Goal: Task Accomplishment & Management: Use online tool/utility

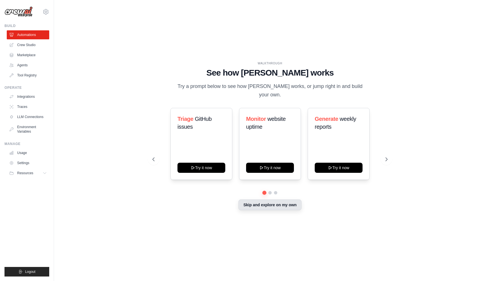
click at [291, 201] on button "Skip and explore on my own" at bounding box center [270, 205] width 63 height 11
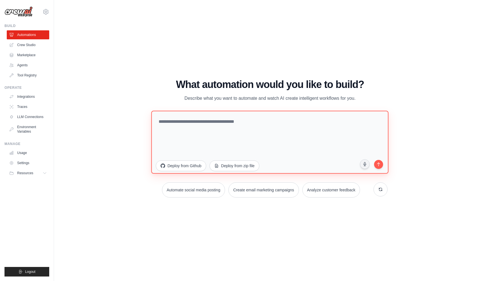
click at [269, 127] on textarea at bounding box center [269, 142] width 237 height 63
click at [222, 122] on textarea "**********" at bounding box center [269, 142] width 237 height 63
click at [254, 122] on textarea "**********" at bounding box center [269, 142] width 237 height 63
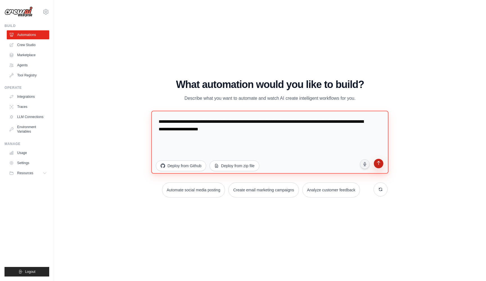
type textarea "**********"
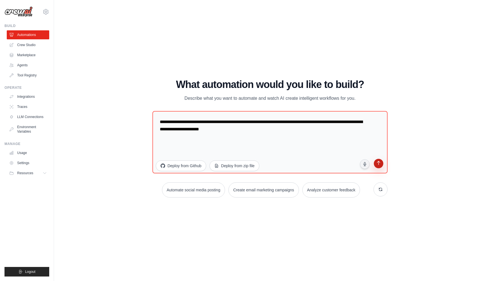
click at [379, 166] on icon "submit" at bounding box center [378, 163] width 5 height 5
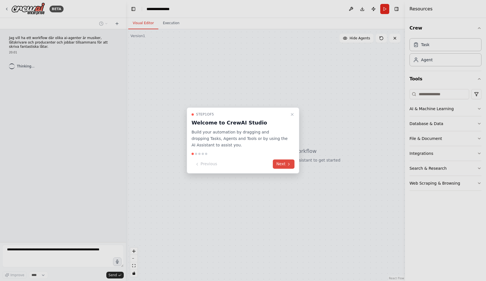
click at [282, 165] on button "Next" at bounding box center [284, 164] width 22 height 9
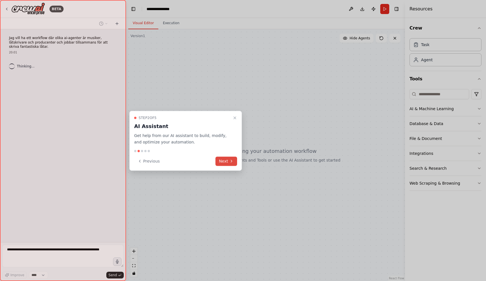
click at [226, 159] on button "Next" at bounding box center [227, 161] width 22 height 9
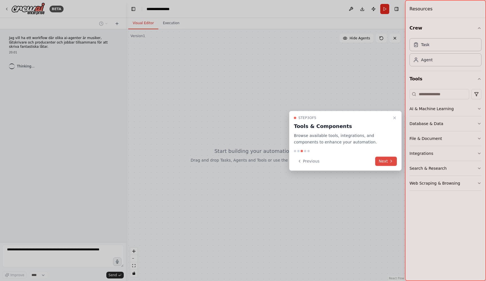
click at [384, 162] on button "Next" at bounding box center [386, 161] width 22 height 9
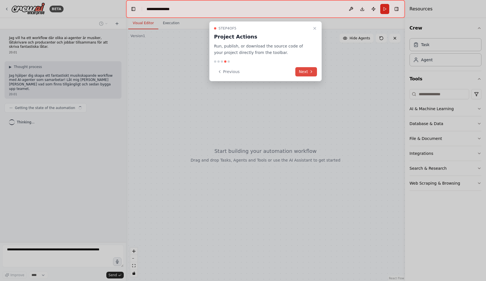
click at [307, 71] on button "Next" at bounding box center [306, 71] width 22 height 9
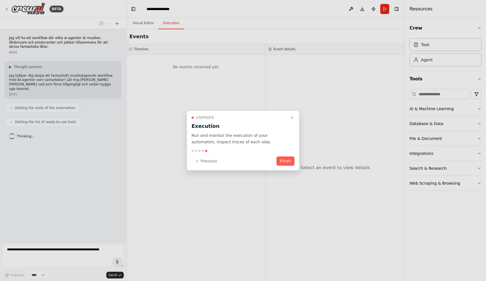
click at [289, 156] on div "Step 5 of 5 Execution Run and monitor the execution of your automation, inspect…" at bounding box center [243, 141] width 113 height 60
click at [288, 162] on button "Finish" at bounding box center [286, 160] width 18 height 9
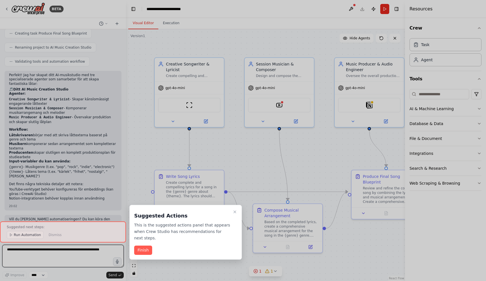
scroll to position [260, 0]
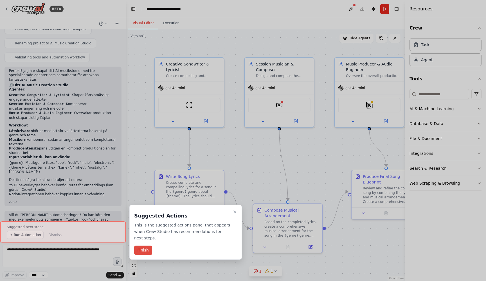
click at [144, 250] on button "Finish" at bounding box center [143, 250] width 18 height 9
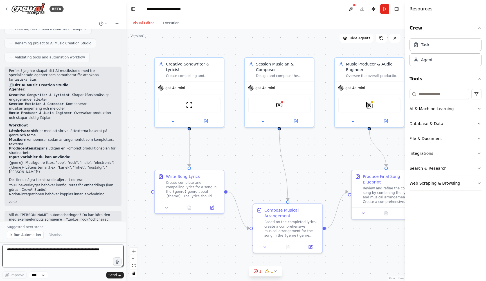
click at [33, 252] on textarea at bounding box center [63, 256] width 122 height 23
click at [31, 250] on textarea at bounding box center [63, 256] width 122 height 23
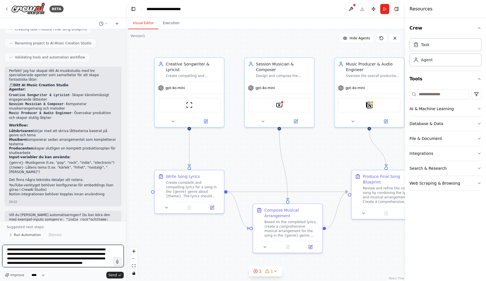
scroll to position [3, 0]
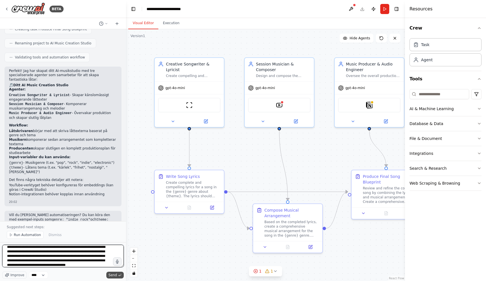
type textarea "**********"
click at [114, 275] on span "Send" at bounding box center [113, 275] width 8 height 5
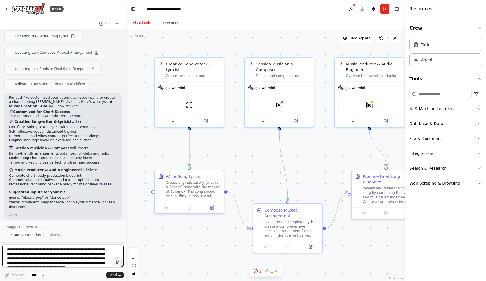
scroll to position [0, 0]
click at [29, 234] on span "Run Automation" at bounding box center [27, 235] width 27 height 5
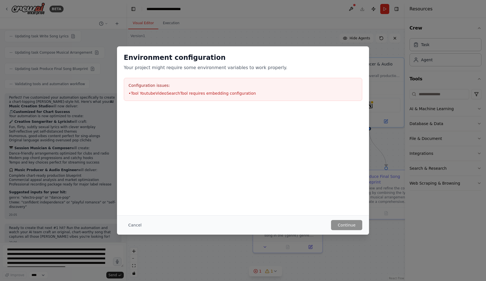
click at [201, 92] on li "• Tool YoutubeVideoSearchTool requires embedding configuration" at bounding box center [243, 94] width 229 height 6
click at [243, 102] on div "Environment configuration Your project might require some environment variables…" at bounding box center [243, 76] width 252 height 61
click at [136, 227] on button "Cancel" at bounding box center [135, 225] width 22 height 10
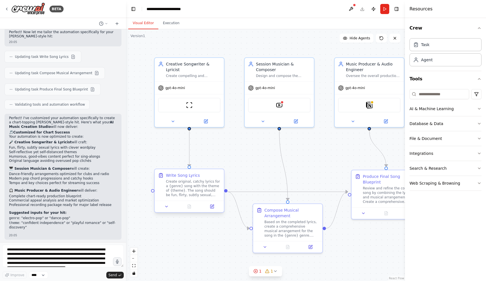
scroll to position [638, 0]
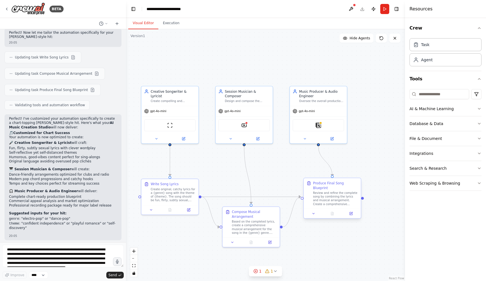
click at [344, 192] on div "Review and refine the complete song by combining the lyrics and musical arrange…" at bounding box center [335, 198] width 45 height 15
click at [382, 222] on div ".deletable-edge-delete-btn { width: 20px; height: 20px; border: 0px solid #ffff…" at bounding box center [265, 155] width 279 height 252
click at [258, 272] on icon at bounding box center [255, 271] width 5 height 5
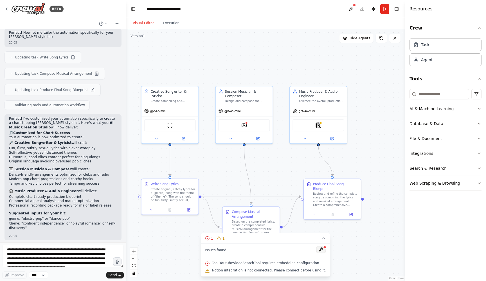
click at [320, 250] on button at bounding box center [321, 249] width 10 height 7
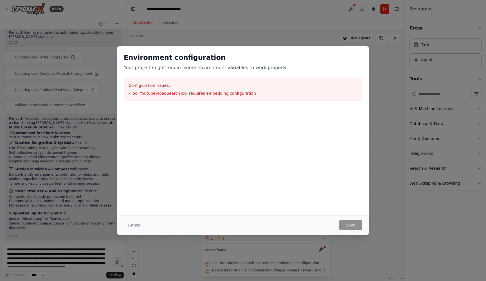
click at [149, 87] on h3 "Configuration issues:" at bounding box center [243, 86] width 229 height 6
click at [191, 78] on div "Configuration issues: • Tool YoutubeVideoSearchTool requires embedding configur…" at bounding box center [243, 89] width 239 height 23
click at [133, 223] on button "Cancel" at bounding box center [135, 225] width 22 height 10
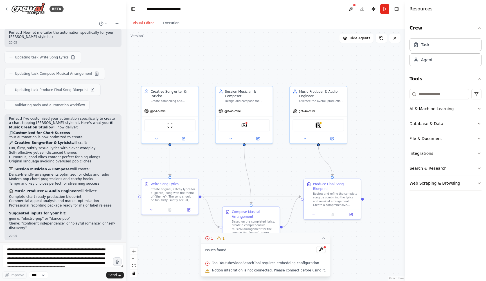
click at [219, 239] on icon at bounding box center [219, 238] width 0 height 1
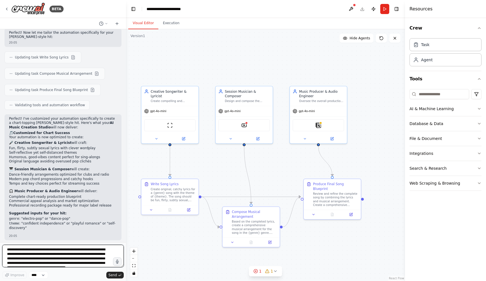
click at [66, 253] on textarea "**********" at bounding box center [63, 256] width 122 height 23
type textarea "**********"
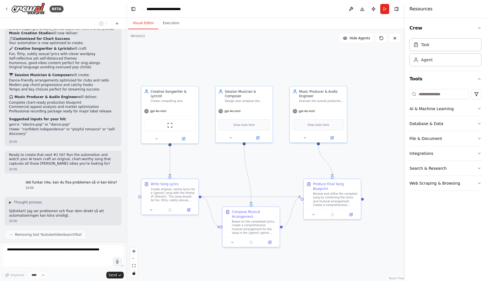
scroll to position [746, 0]
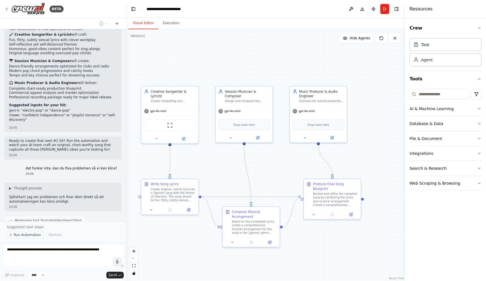
click at [25, 236] on span "Run Automation" at bounding box center [27, 235] width 27 height 5
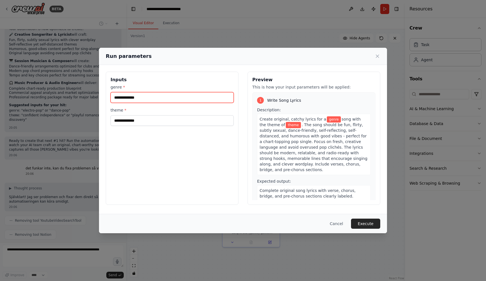
click at [185, 95] on input "genre *" at bounding box center [172, 97] width 123 height 11
type input "***"
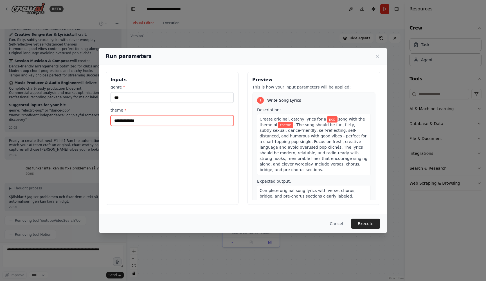
click at [176, 121] on input "theme *" at bounding box center [172, 120] width 123 height 11
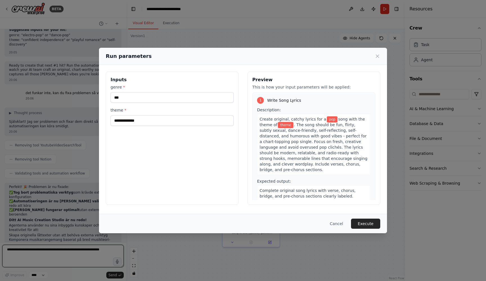
scroll to position [826, 0]
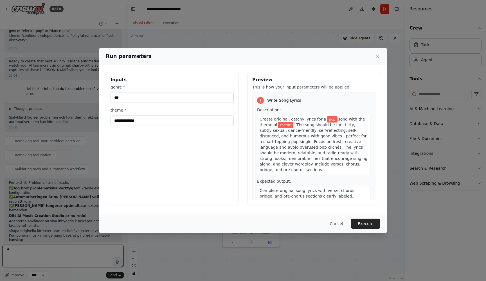
type textarea "**"
click at [161, 120] on input "theme *" at bounding box center [172, 120] width 123 height 11
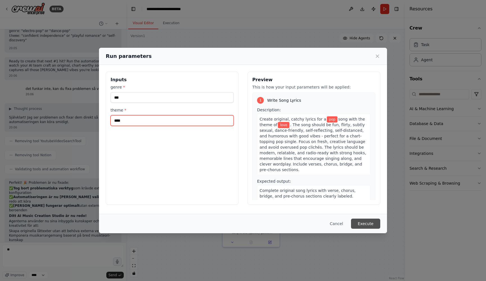
type input "****"
click at [372, 223] on button "Execute" at bounding box center [365, 224] width 29 height 10
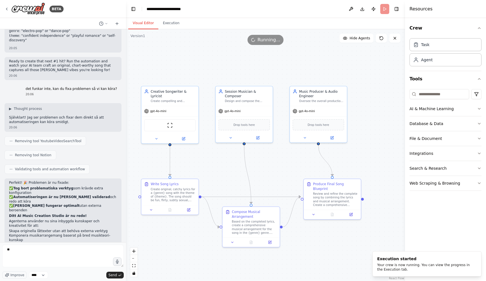
scroll to position [0, 0]
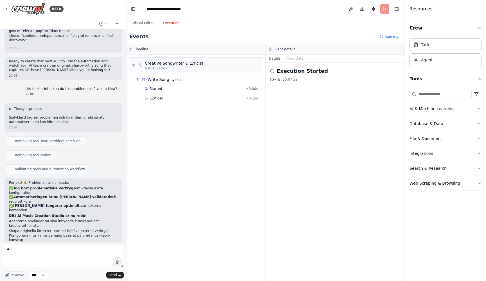
click at [167, 24] on button "Execution" at bounding box center [171, 23] width 26 height 12
click at [143, 23] on button "Visual Editor" at bounding box center [143, 23] width 30 height 12
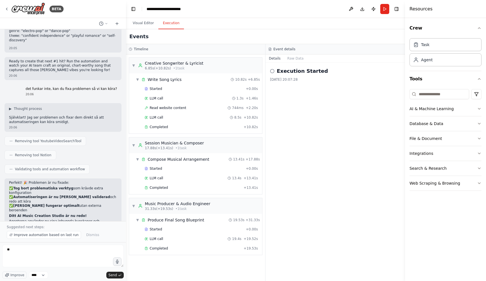
click at [168, 26] on button "Execution" at bounding box center [171, 23] width 26 height 12
click at [183, 220] on div "Produce Final Song Blueprint" at bounding box center [176, 220] width 57 height 6
click at [176, 231] on div "Started" at bounding box center [194, 229] width 99 height 5
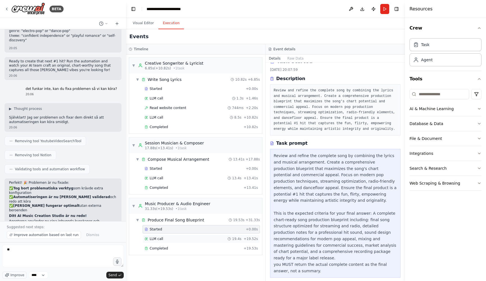
scroll to position [10, 0]
click at [179, 90] on div "Started" at bounding box center [194, 89] width 99 height 5
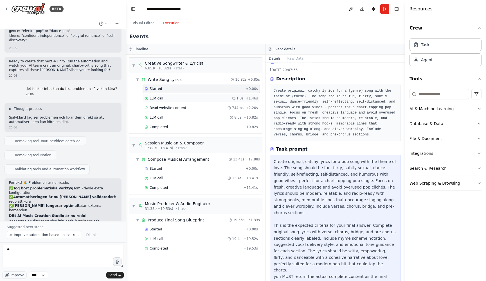
click at [179, 98] on div "LLM call 1.3s + 1.46s" at bounding box center [201, 98] width 113 height 5
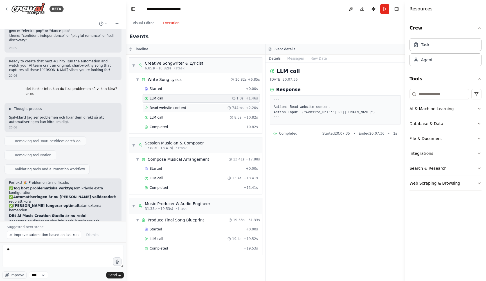
click at [179, 105] on div "Read website content 744ms + 2.20s" at bounding box center [201, 108] width 117 height 8
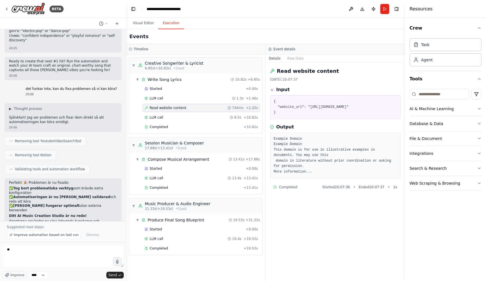
click at [179, 113] on div "Started + 0.00s LLM call 1.3s + 1.46s Read website content 744ms + 2.20s LLM ca…" at bounding box center [198, 109] width 129 height 48
click at [179, 118] on div "LLM call 8.5s + 10.82s" at bounding box center [201, 117] width 113 height 5
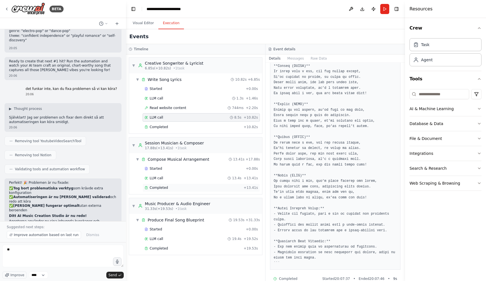
scroll to position [238, 0]
click at [180, 128] on div "Completed" at bounding box center [193, 127] width 97 height 5
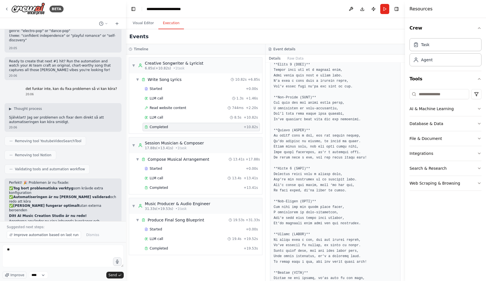
scroll to position [123, 0]
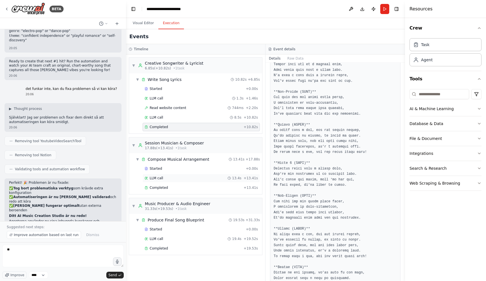
click at [191, 180] on div "LLM call 13.4s + 13.41s" at bounding box center [201, 178] width 113 height 5
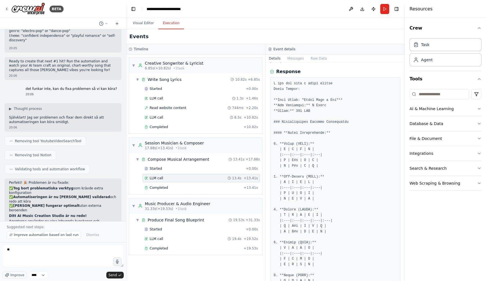
scroll to position [45, 0]
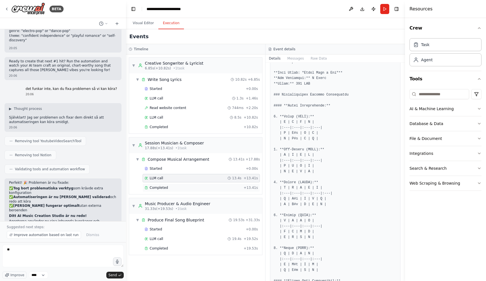
click at [210, 189] on div "Completed" at bounding box center [193, 188] width 97 height 5
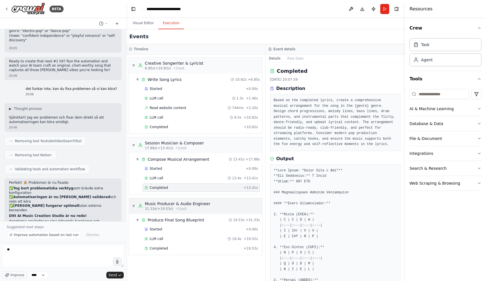
scroll to position [0, 0]
click at [200, 221] on div "Produce Final Song Blueprint" at bounding box center [176, 220] width 57 height 6
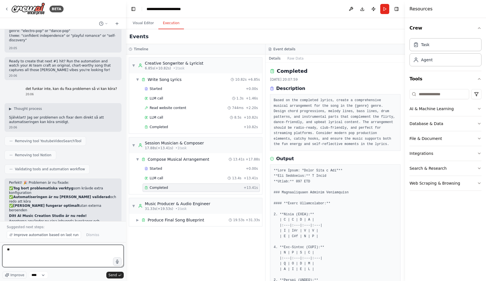
click at [69, 253] on textarea "**" at bounding box center [63, 256] width 122 height 23
type textarea "**********"
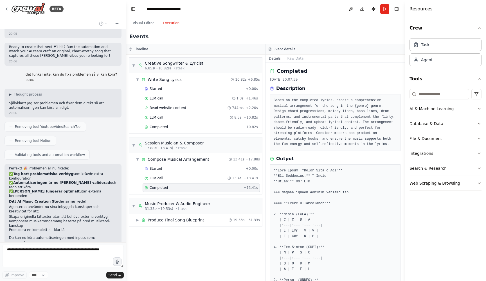
scroll to position [872, 0]
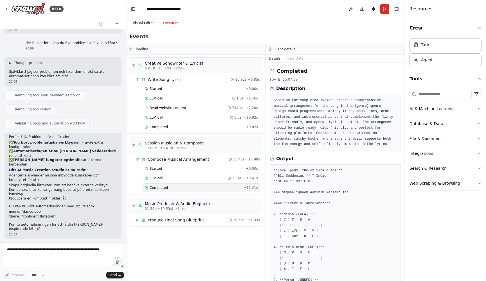
click at [145, 23] on button "Visual Editor" at bounding box center [143, 23] width 30 height 12
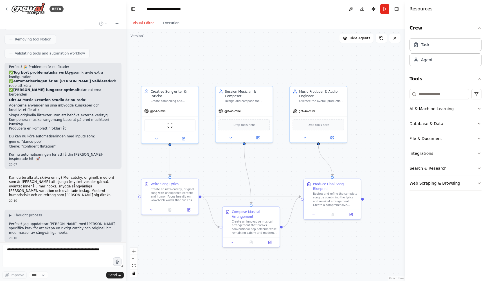
scroll to position [941, 0]
click at [173, 28] on button "Execution" at bounding box center [171, 23] width 26 height 12
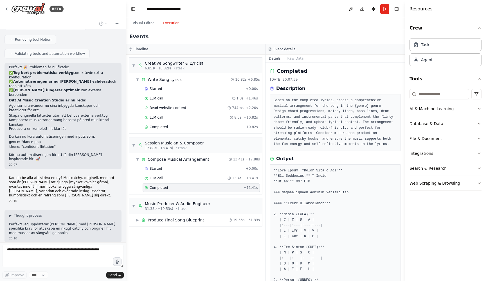
scroll to position [0, 0]
click at [138, 78] on span "▼" at bounding box center [137, 79] width 3 height 5
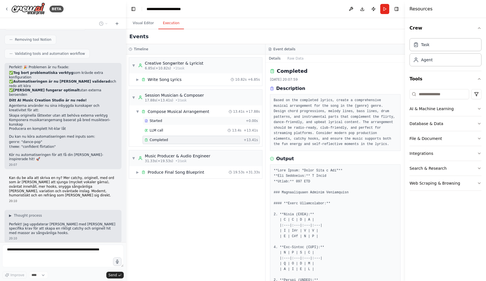
scroll to position [955, 0]
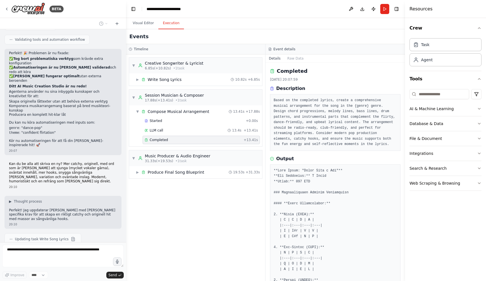
click at [172, 211] on div "▼ Creative Songwriter & Lyricist 6.85s (+10.82s) • 1 task ▶ Write Song Lyrics 1…" at bounding box center [195, 168] width 139 height 227
click at [141, 23] on button "Visual Editor" at bounding box center [143, 23] width 30 height 12
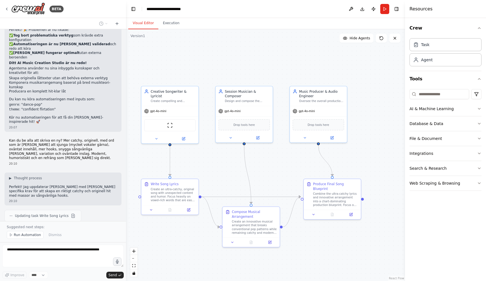
scroll to position [0, 0]
click at [66, 252] on textarea at bounding box center [63, 256] width 122 height 23
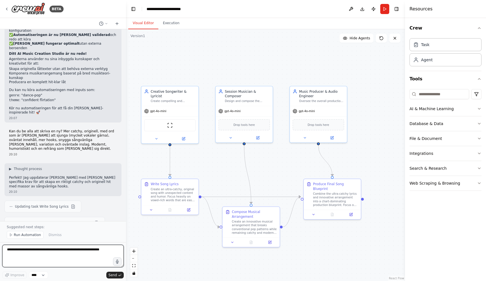
click at [64, 250] on textarea at bounding box center [63, 256] width 122 height 23
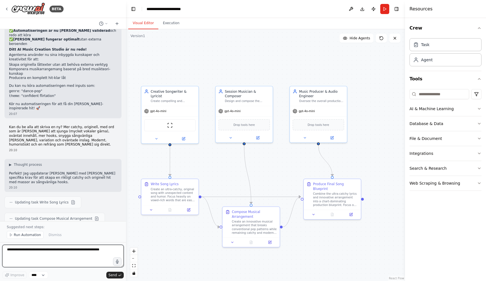
click at [64, 250] on textarea at bounding box center [63, 256] width 122 height 23
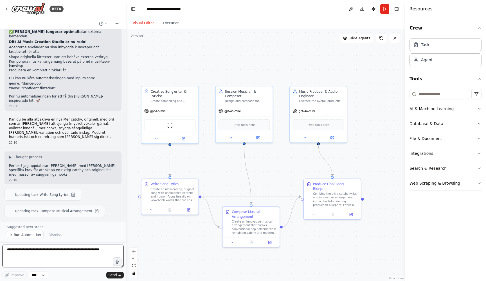
click at [64, 250] on textarea at bounding box center [63, 256] width 122 height 23
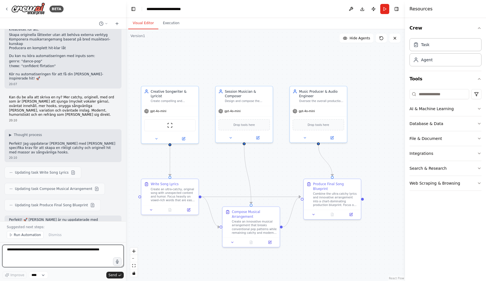
click at [64, 250] on textarea at bounding box center [63, 256] width 122 height 23
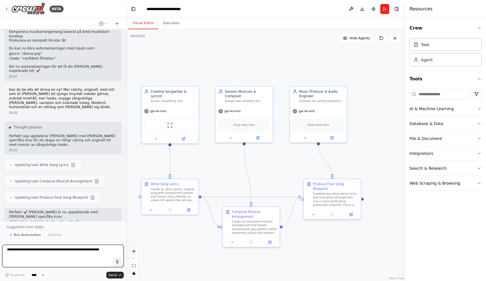
click at [64, 250] on textarea at bounding box center [63, 256] width 122 height 23
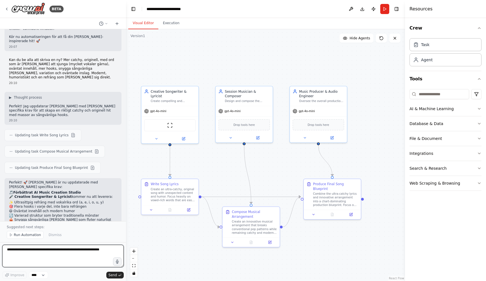
click at [105, 252] on textarea at bounding box center [63, 256] width 122 height 23
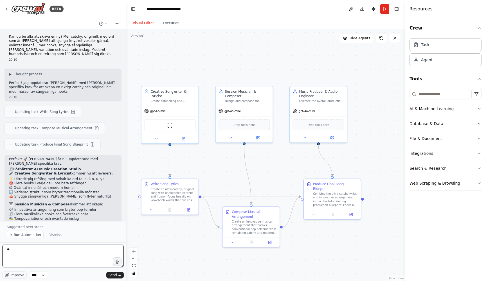
scroll to position [1083, 0]
type textarea "**********"
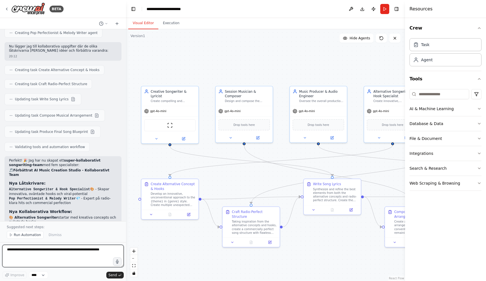
scroll to position [1438, 0]
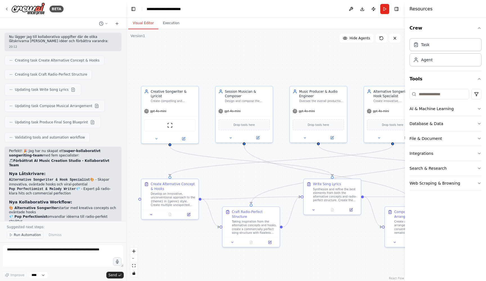
click at [26, 236] on span "Run Automation" at bounding box center [27, 235] width 27 height 5
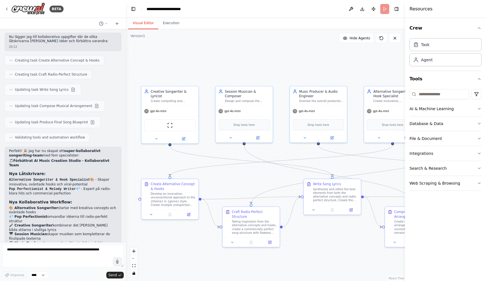
scroll to position [1417, 0]
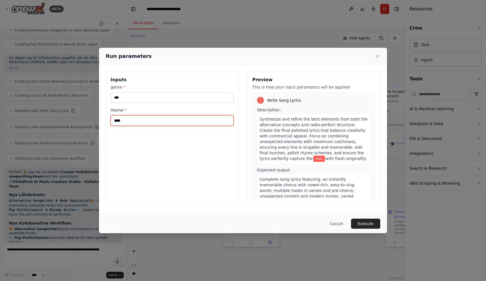
click at [203, 123] on input "****" at bounding box center [172, 120] width 123 height 11
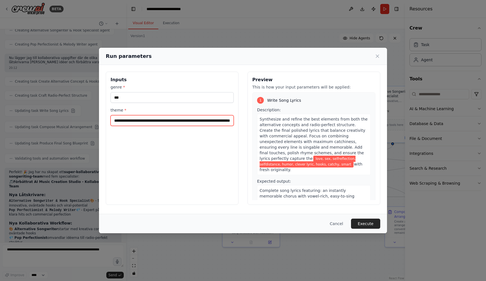
type input "**********"
click at [366, 222] on button "Execute" at bounding box center [365, 224] width 29 height 10
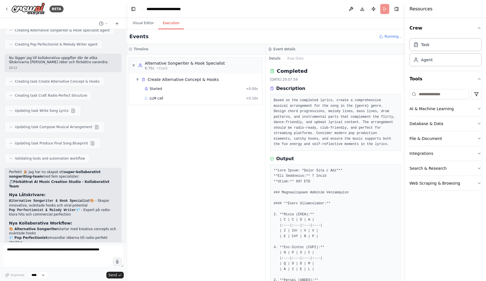
click at [173, 24] on button "Execution" at bounding box center [171, 23] width 26 height 12
click at [184, 87] on div "Started" at bounding box center [194, 89] width 99 height 5
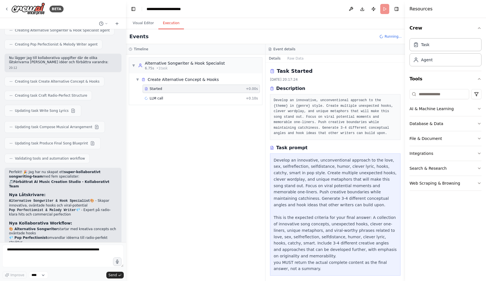
scroll to position [0, 0]
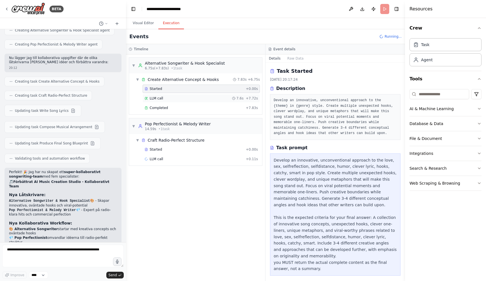
click at [183, 99] on div "LLM call 7.6s + 7.72s" at bounding box center [201, 98] width 113 height 5
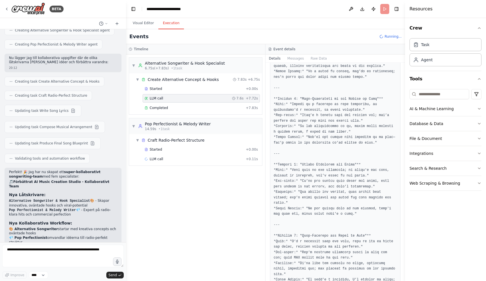
scroll to position [90, 0]
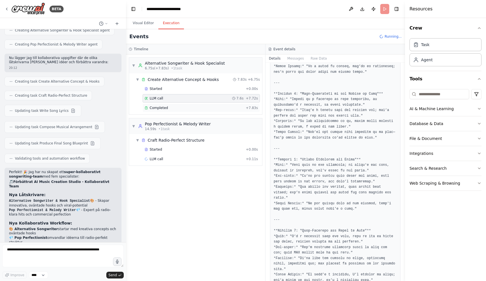
click at [194, 108] on div "Completed" at bounding box center [194, 108] width 99 height 5
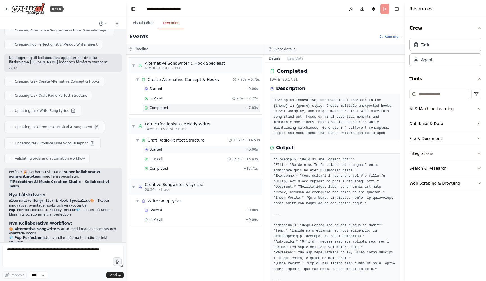
click at [194, 151] on div "Started" at bounding box center [194, 149] width 99 height 5
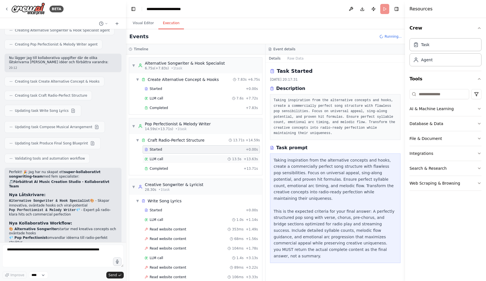
click at [192, 158] on div "LLM call 13.5s + 13.63s" at bounding box center [201, 159] width 113 height 5
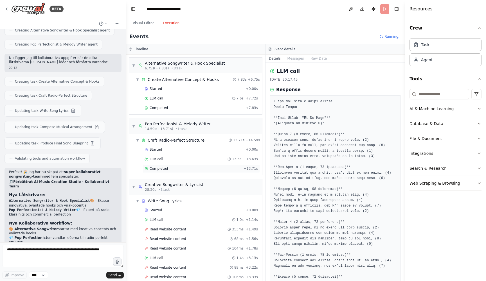
click at [192, 167] on div "Completed" at bounding box center [193, 169] width 97 height 5
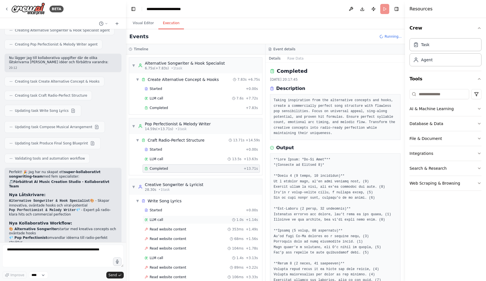
click at [193, 221] on div "LLM call 1.0s + 1.14s" at bounding box center [201, 220] width 113 height 5
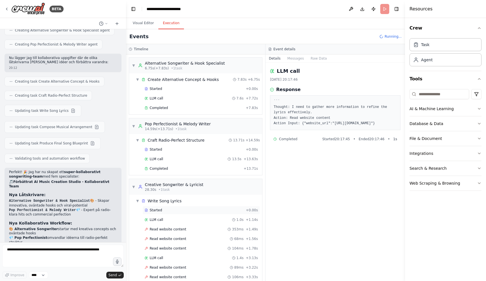
click at [194, 212] on div "Started" at bounding box center [194, 210] width 99 height 5
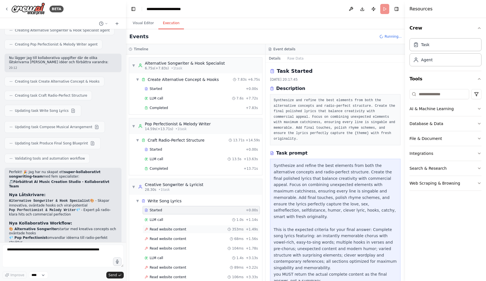
click at [193, 227] on div "Read website content 353ms + 1.49s" at bounding box center [201, 229] width 117 height 8
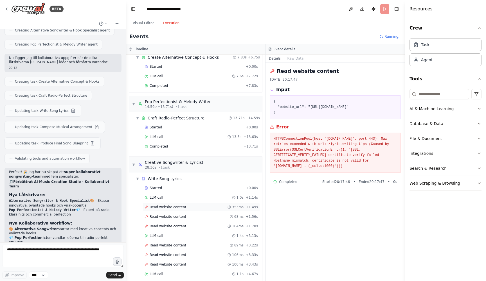
scroll to position [32, 0]
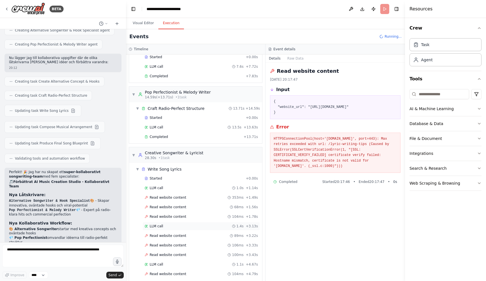
click at [192, 225] on div "LLM call 1.4s + 3.13s" at bounding box center [201, 226] width 113 height 5
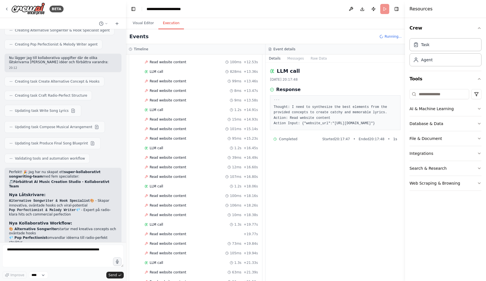
scroll to position [471, 0]
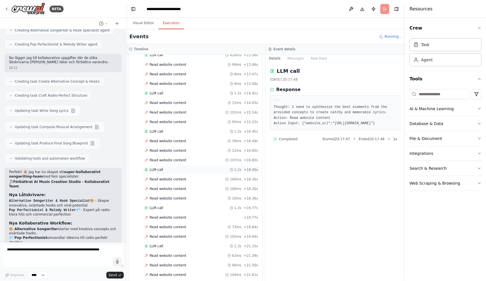
click at [189, 170] on div "LLM call 1.2s + 18.06s" at bounding box center [201, 170] width 113 height 5
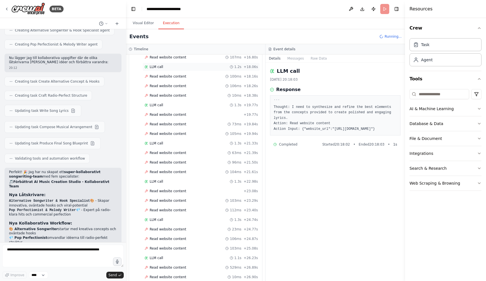
scroll to position [577, 0]
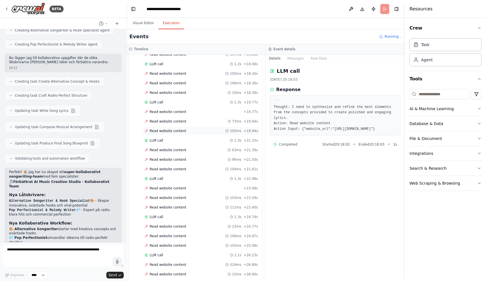
click at [186, 133] on div "Read website content 105ms + 19.94s" at bounding box center [201, 131] width 113 height 5
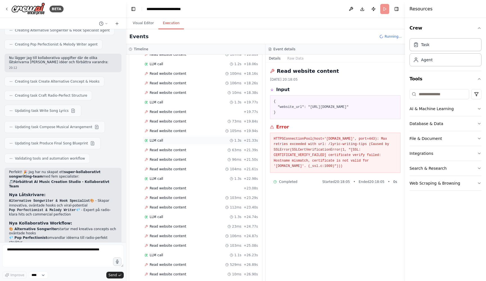
click at [185, 138] on div "LLM call 1.3s + 21.33s" at bounding box center [201, 140] width 113 height 5
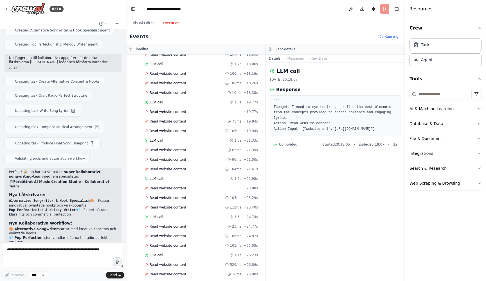
scroll to position [604, 0]
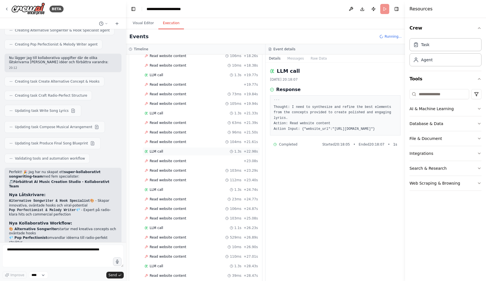
click at [182, 153] on div "LLM call 1.3s + 22.98s" at bounding box center [201, 151] width 113 height 5
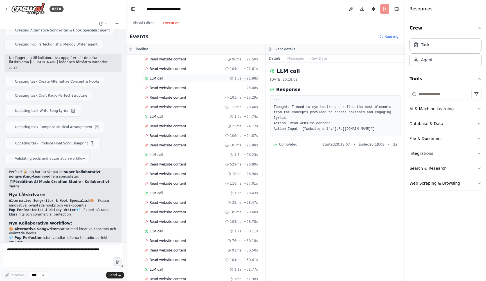
scroll to position [745, 0]
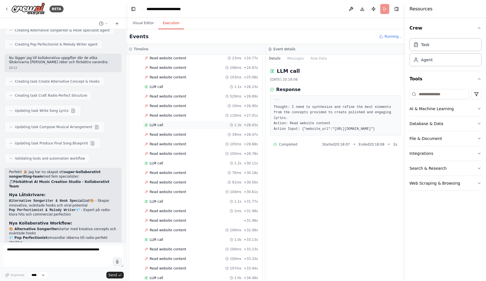
click at [181, 126] on div "LLM call 1.3s + 28.43s" at bounding box center [201, 125] width 113 height 5
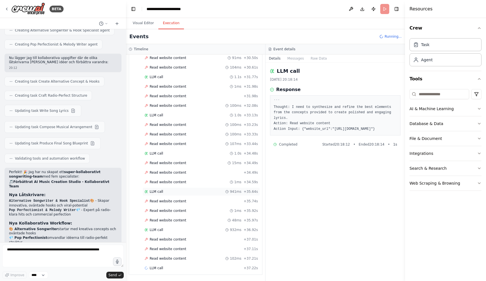
click at [180, 191] on div "LLM call 941ms + 35.64s" at bounding box center [201, 192] width 113 height 5
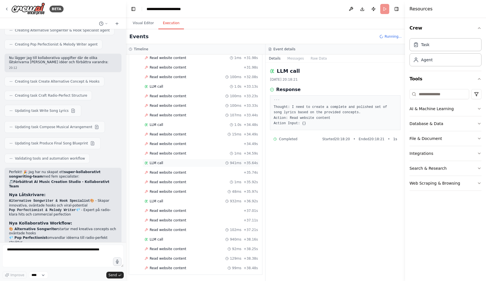
scroll to position [899, 0]
click at [176, 239] on div "LLM call 940ms + 38.16s" at bounding box center [201, 239] width 113 height 5
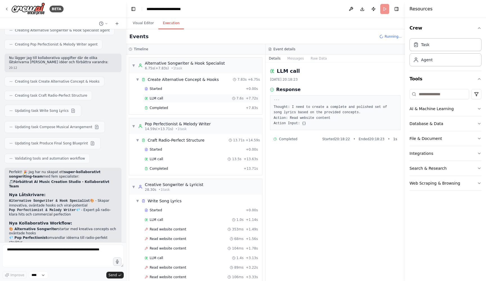
scroll to position [0, 0]
click at [135, 200] on div "▼ Write Song Lyrics" at bounding box center [198, 201] width 129 height 10
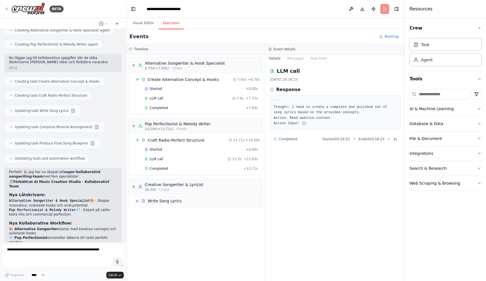
click at [181, 200] on div "▶ Write Song Lyrics" at bounding box center [198, 201] width 129 height 10
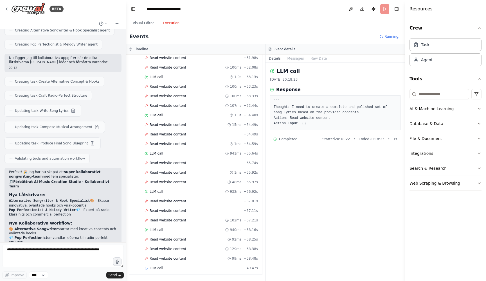
scroll to position [908, 0]
click at [185, 268] on div "LLM call + 49.47s" at bounding box center [201, 268] width 113 height 5
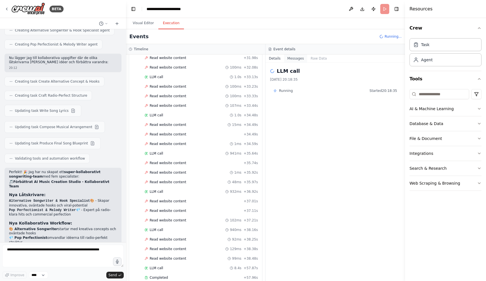
click at [300, 57] on button "Messages" at bounding box center [295, 59] width 23 height 8
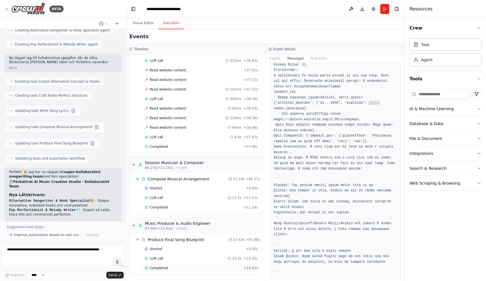
scroll to position [1039, 0]
click at [194, 271] on div "Completed + 13.43s" at bounding box center [201, 268] width 117 height 8
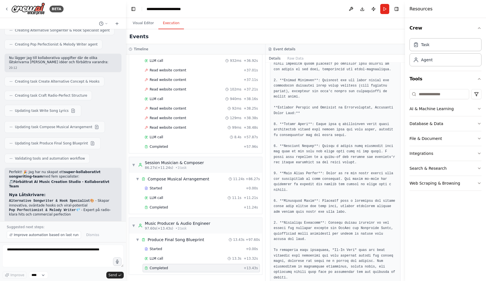
scroll to position [0, 0]
click at [181, 239] on div "Produce Final Song Blueprint" at bounding box center [176, 240] width 57 height 6
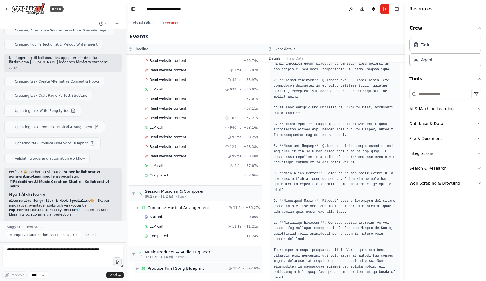
scroll to position [1011, 0]
click at [174, 266] on div "Produce Final Song Blueprint" at bounding box center [176, 269] width 57 height 6
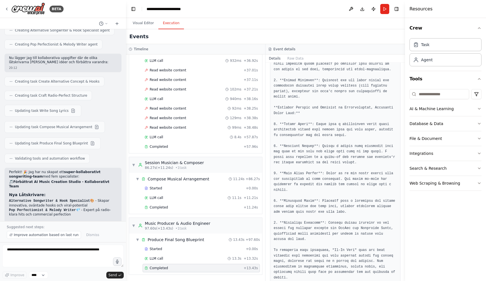
scroll to position [1039, 0]
click at [186, 268] on div "Completed" at bounding box center [193, 268] width 97 height 5
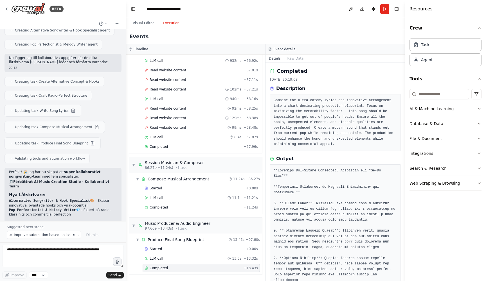
scroll to position [0, 0]
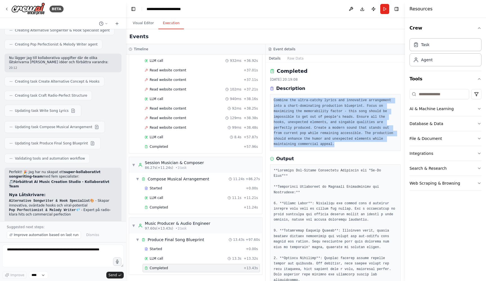
drag, startPoint x: 337, startPoint y: 143, endPoint x: 273, endPoint y: 100, distance: 78.0
click at [273, 100] on div "Combine the ultra-catchy lyrics and innovative arrangement into a chart-dominat…" at bounding box center [335, 122] width 131 height 57
copy pre "Combine the ultra-catchy lyrics and innovative arrangement into a chart-dominat…"
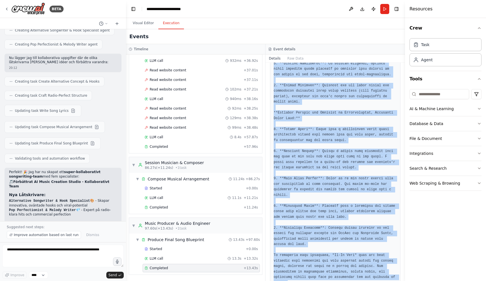
scroll to position [518, 0]
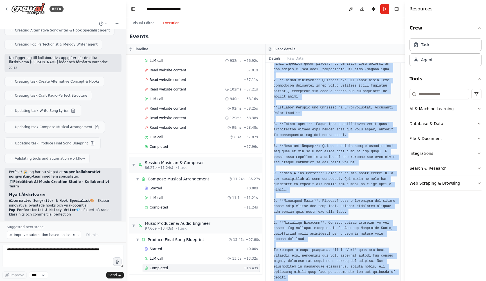
drag, startPoint x: 273, startPoint y: 169, endPoint x: 319, endPoint y: 267, distance: 108.2
copy pre "**Ultimate Hit-Making Production Blueprint for "Wi-Fi Love"** **Production Tech…"
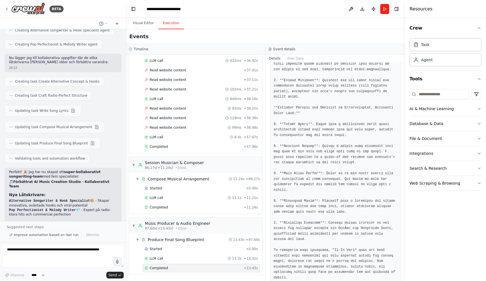
scroll to position [0, 0]
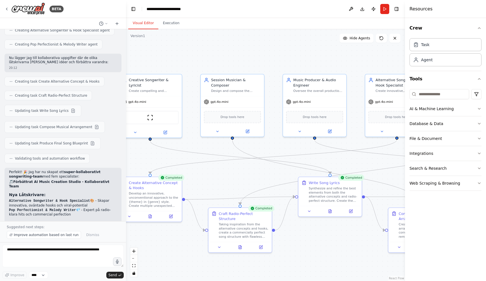
click at [147, 23] on button "Visual Editor" at bounding box center [143, 23] width 30 height 12
click at [170, 23] on button "Execution" at bounding box center [171, 23] width 26 height 12
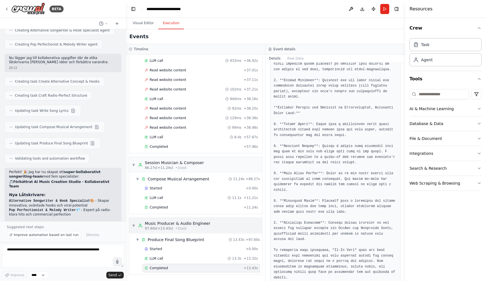
click at [136, 225] on div "▼ Music Producer & Audio Engineer 97.60s (+13.43s) • 1 task" at bounding box center [171, 226] width 78 height 10
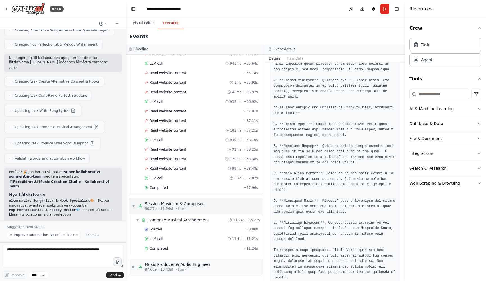
click at [133, 209] on div "▼ Session Musician & Composer 86.27s (+11.24s) • 1 task" at bounding box center [168, 206] width 72 height 10
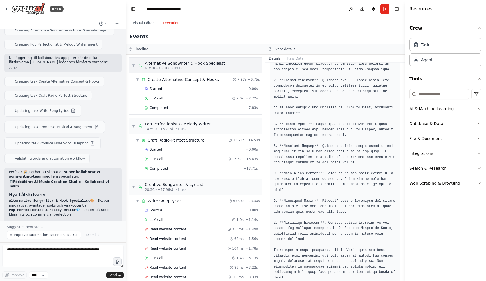
click at [134, 64] on span "▼" at bounding box center [133, 65] width 3 height 5
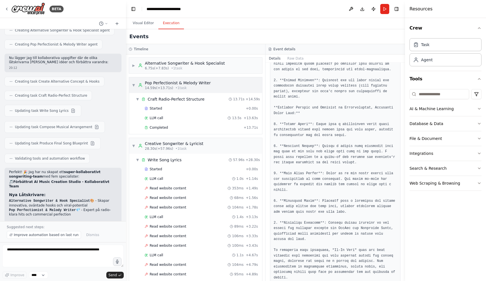
click at [133, 80] on div "▼ Pop Perfectionist & Melody Writer 14.59s (+13.71s) • 1 task" at bounding box center [195, 85] width 133 height 16
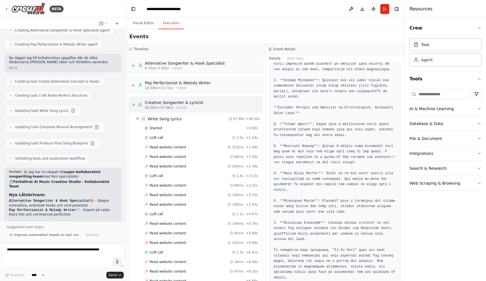
click at [135, 103] on span "▼" at bounding box center [133, 105] width 3 height 5
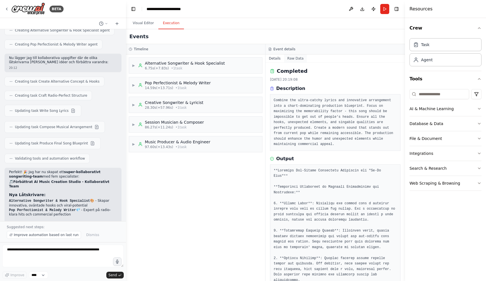
click at [297, 58] on button "Raw Data" at bounding box center [295, 59] width 23 height 8
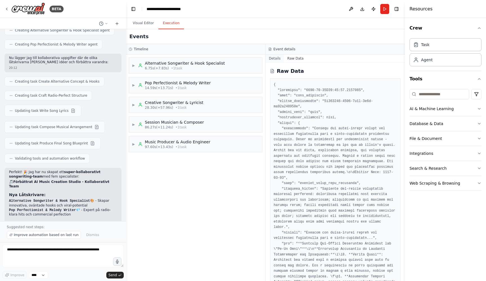
click at [273, 58] on button "Details" at bounding box center [275, 59] width 19 height 8
